Goal: Task Accomplishment & Management: Complete application form

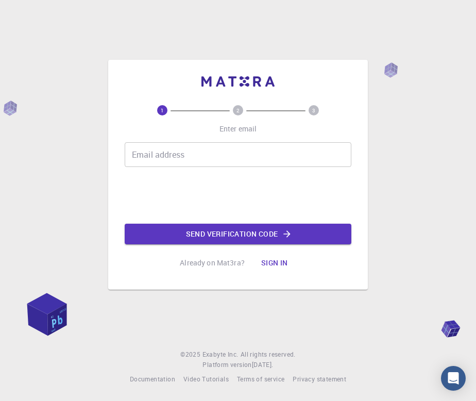
click at [175, 160] on input "Email address" at bounding box center [238, 154] width 227 height 25
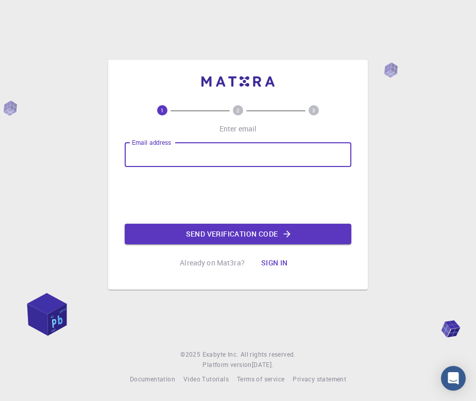
type input "[DOMAIN_NAME][EMAIL_ADDRESS][DOMAIN_NAME]"
click at [186, 235] on button "Send verification code" at bounding box center [238, 233] width 227 height 21
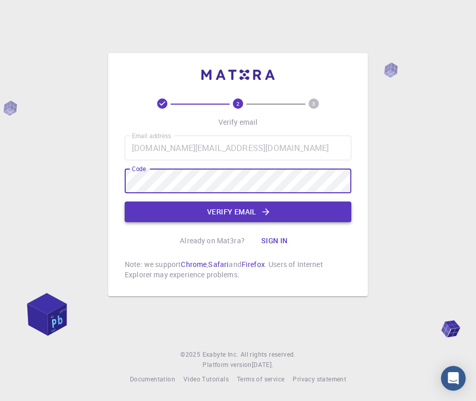
click at [237, 216] on button "Verify email" at bounding box center [238, 211] width 227 height 21
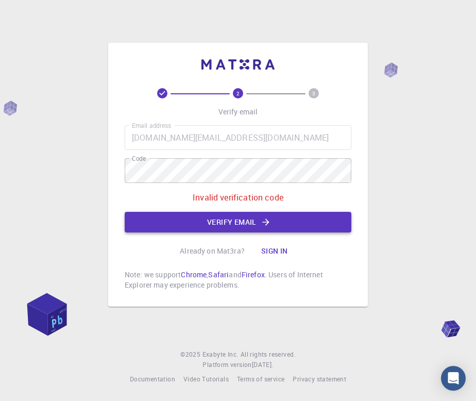
click at [238, 229] on button "Verify email" at bounding box center [238, 222] width 227 height 21
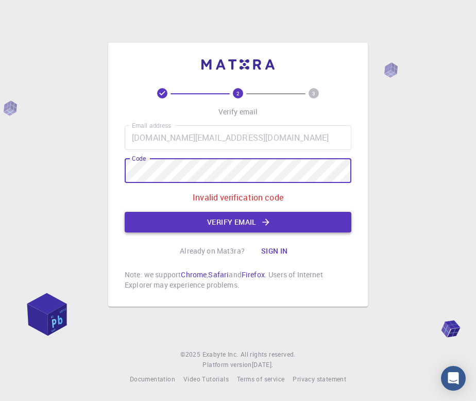
click at [150, 224] on button "Verify email" at bounding box center [238, 222] width 227 height 21
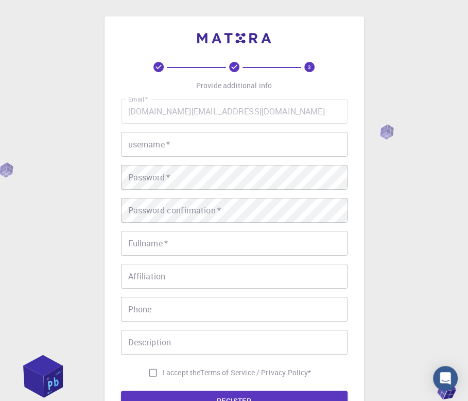
click at [191, 147] on input "username   *" at bounding box center [234, 144] width 227 height 25
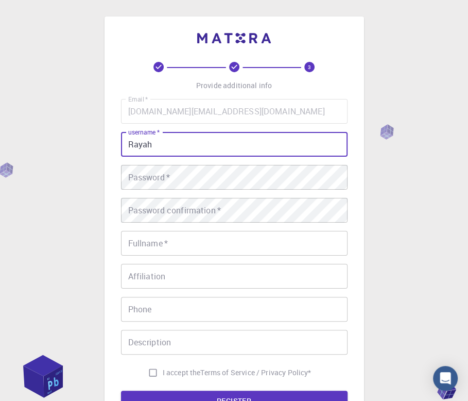
type input "Rayah"
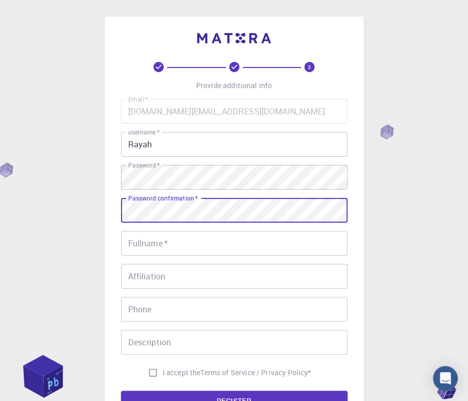
click at [191, 248] on input "Fullname   *" at bounding box center [234, 243] width 227 height 25
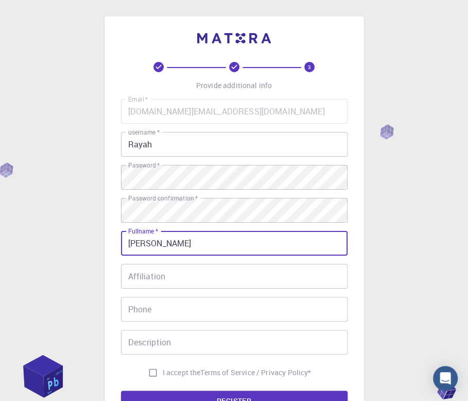
type input "[PERSON_NAME]"
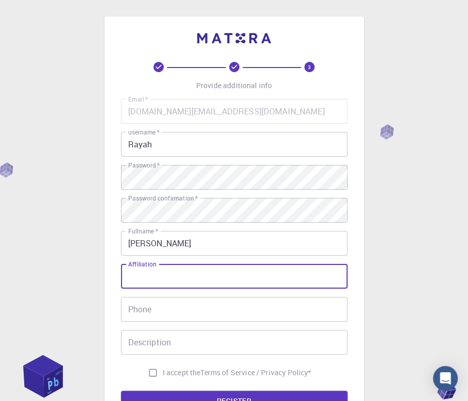
click at [191, 275] on input "Affiliation" at bounding box center [234, 276] width 227 height 25
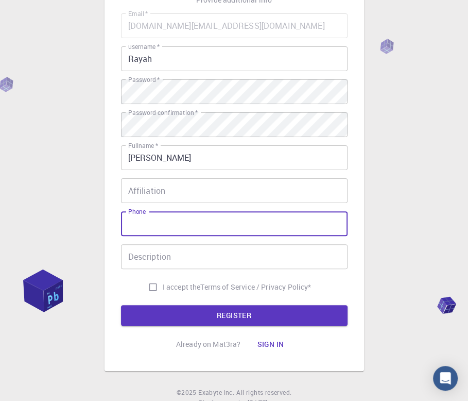
click at [179, 218] on input "Phone" at bounding box center [234, 223] width 227 height 25
type input "08075703384"
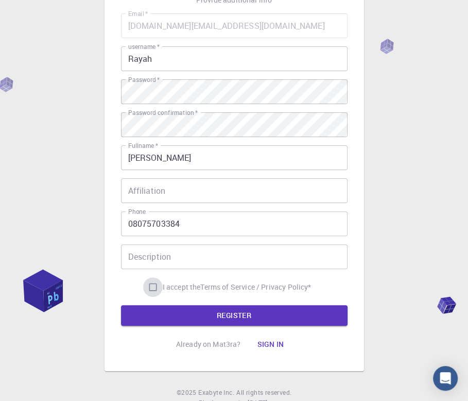
click at [148, 290] on input "I accept the Terms of Service / Privacy Policy *" at bounding box center [153, 287] width 20 height 20
checkbox input "true"
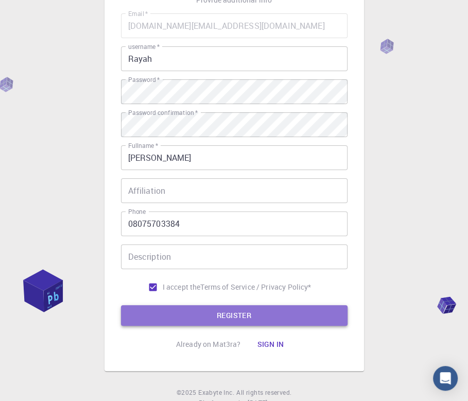
click at [167, 316] on button "REGISTER" at bounding box center [234, 315] width 227 height 21
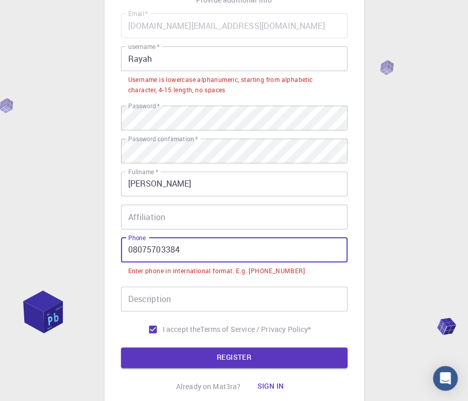
click at [133, 250] on input "08075703384" at bounding box center [234, 249] width 227 height 25
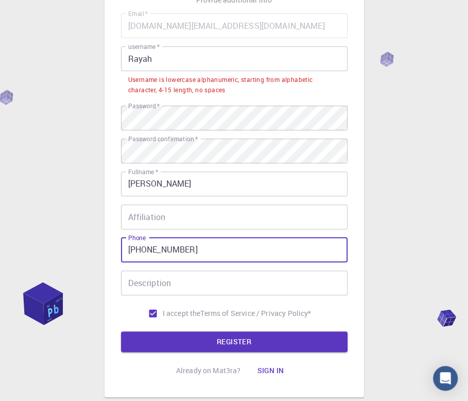
click at [121, 331] on button "REGISTER" at bounding box center [234, 341] width 227 height 21
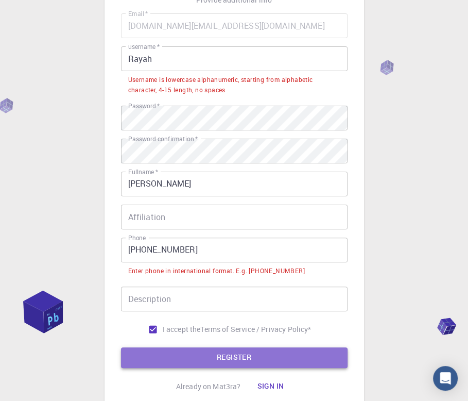
click at [205, 358] on button "REGISTER" at bounding box center [234, 357] width 227 height 21
click at [157, 356] on button "REGISTER" at bounding box center [234, 357] width 227 height 21
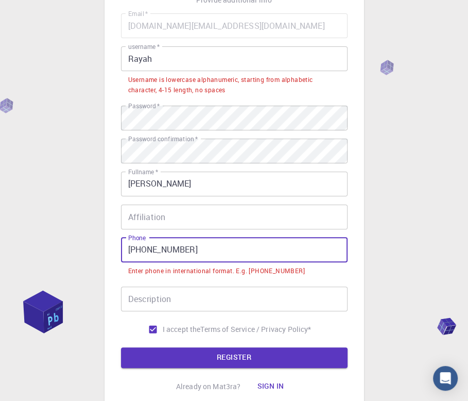
click at [146, 250] on input "[PHONE_NUMBER]" at bounding box center [234, 249] width 227 height 25
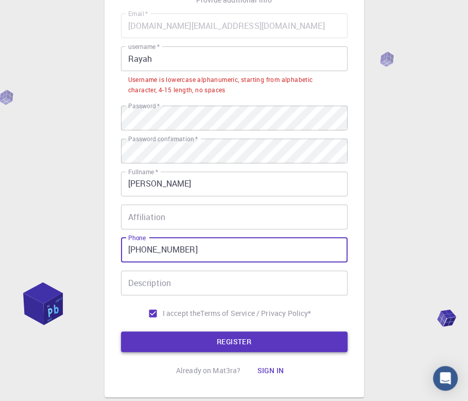
type input "[PHONE_NUMBER]"
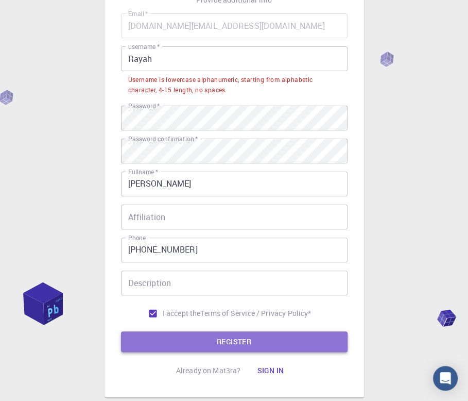
click at [178, 342] on button "REGISTER" at bounding box center [234, 341] width 227 height 21
click at [181, 340] on button "REGISTER" at bounding box center [234, 341] width 227 height 21
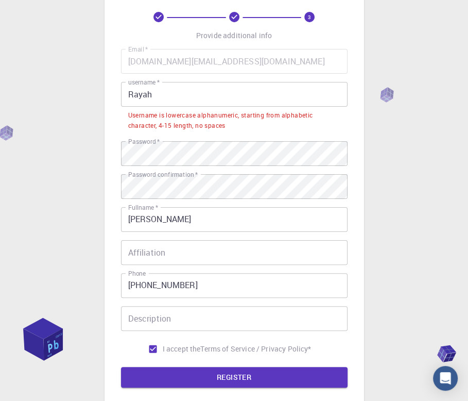
scroll to position [50, 0]
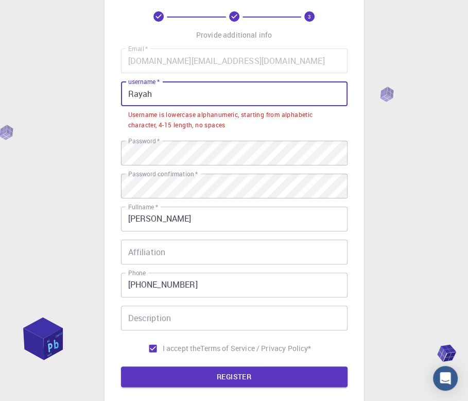
click at [171, 93] on input "Rayah" at bounding box center [234, 93] width 227 height 25
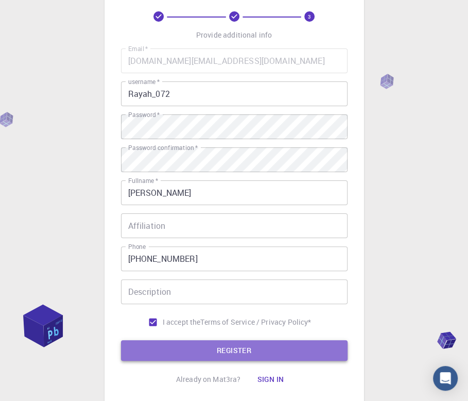
click at [184, 355] on button "REGISTER" at bounding box center [234, 350] width 227 height 21
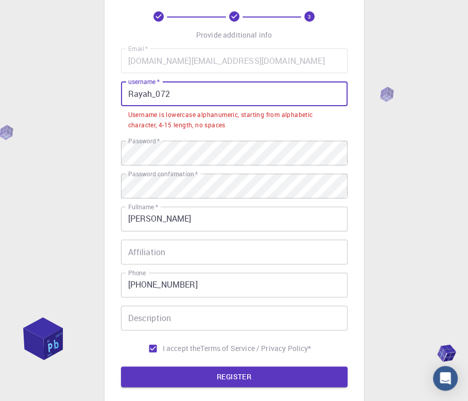
click at [177, 93] on input "Rayah_072" at bounding box center [234, 93] width 227 height 25
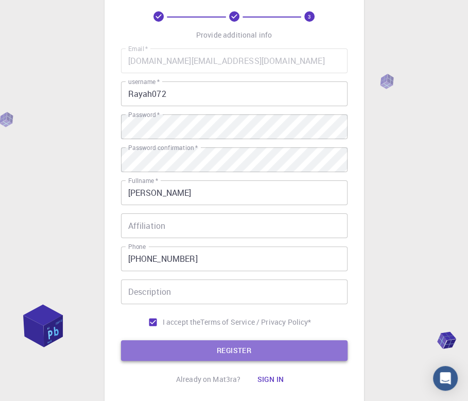
click at [206, 345] on button "REGISTER" at bounding box center [234, 350] width 227 height 21
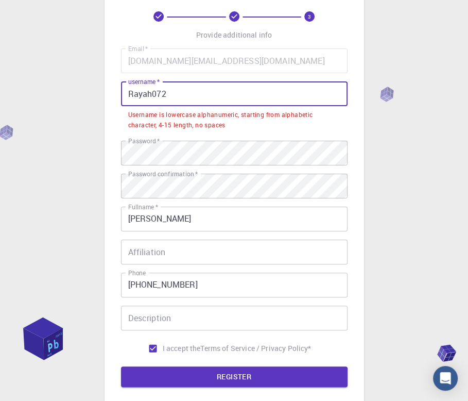
click at [155, 96] on input "Rayah072" at bounding box center [234, 93] width 227 height 25
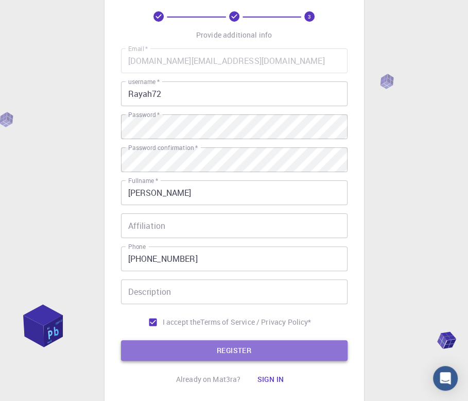
click at [202, 356] on button "REGISTER" at bounding box center [234, 350] width 227 height 21
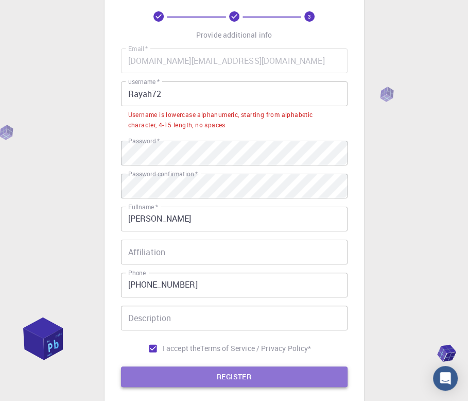
click at [208, 372] on button "REGISTER" at bounding box center [234, 376] width 227 height 21
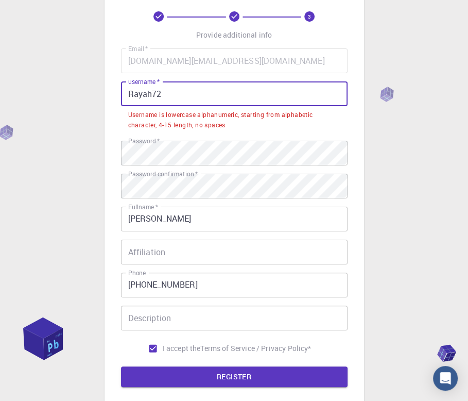
click at [202, 94] on input "Rayah72" at bounding box center [234, 93] width 227 height 25
click at [197, 97] on input "Rayah72" at bounding box center [234, 93] width 227 height 25
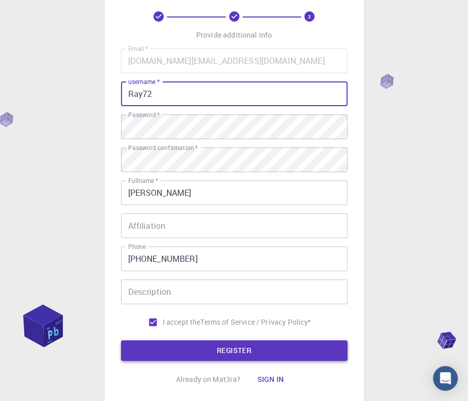
type input "Ray72"
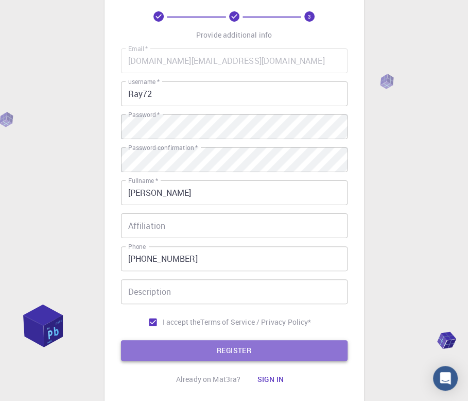
click at [191, 359] on button "REGISTER" at bounding box center [234, 350] width 227 height 21
